Goal: Check status: Check status

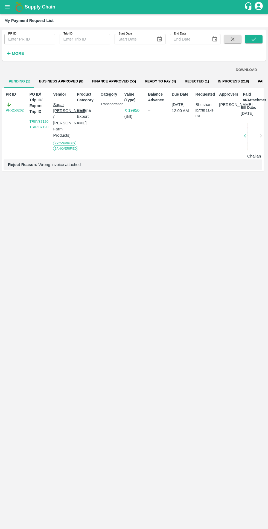
click at [159, 82] on button "Ready To Pay (4)" at bounding box center [160, 81] width 40 height 13
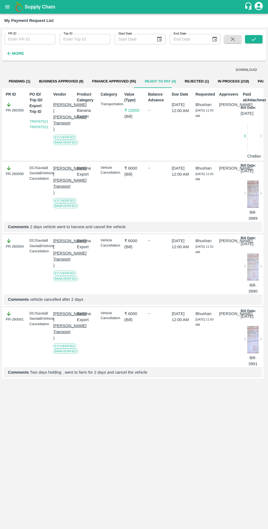
click at [18, 56] on h6 "More" at bounding box center [18, 53] width 12 height 7
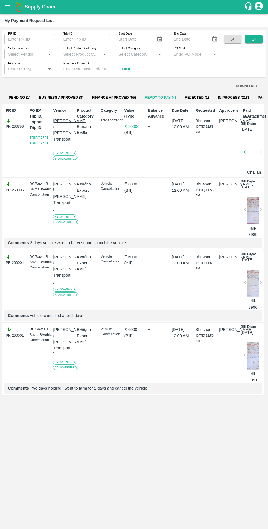
click at [22, 97] on button "Pending (1)" at bounding box center [19, 97] width 30 height 13
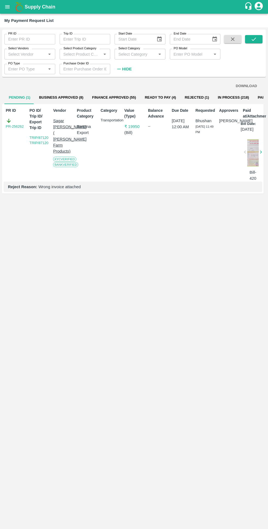
click at [24, 54] on input "Select Vendors" at bounding box center [25, 53] width 39 height 7
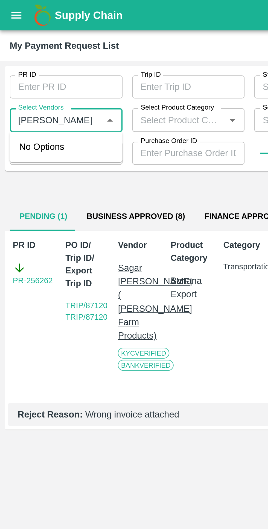
type input "[PERSON_NAME]"
type input "n"
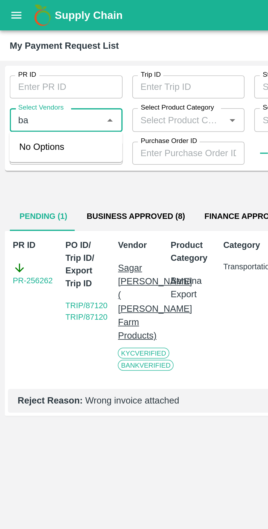
type input "[MEDICAL_DATA]"
type input "बाळ"
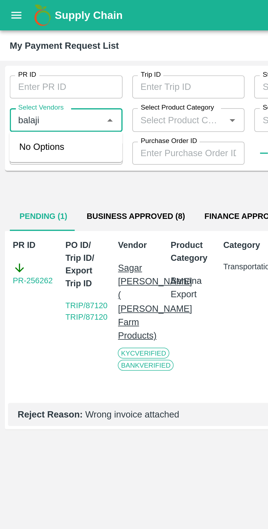
type input "balaji"
